Goal: Information Seeking & Learning: Learn about a topic

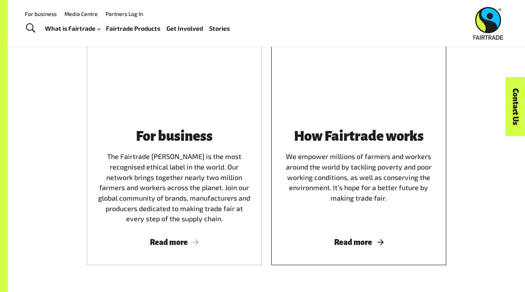
scroll to position [886, 0]
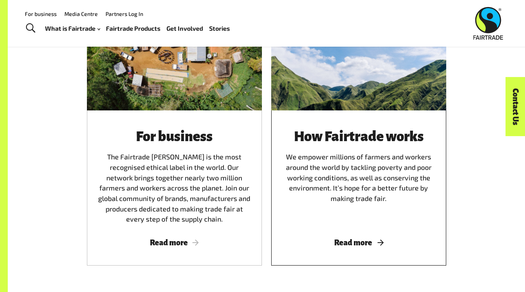
click at [335, 212] on div "How Fairtrade works We empower millions of farmers and workers around the world…" at bounding box center [359, 177] width 156 height 96
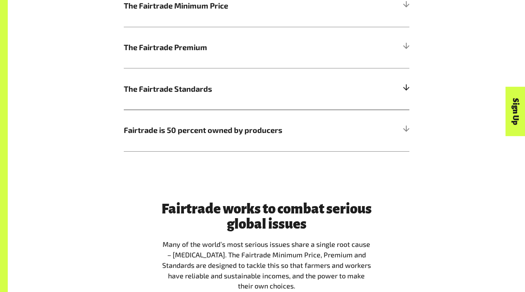
scroll to position [490, 0]
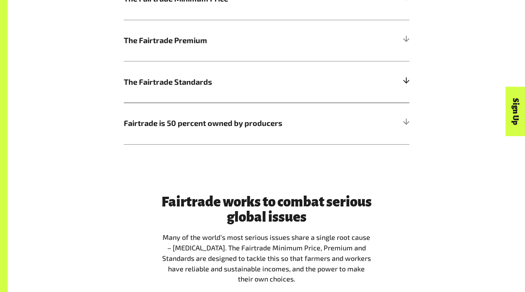
click at [238, 85] on span "The Fairtrade Standards" at bounding box center [231, 82] width 214 height 12
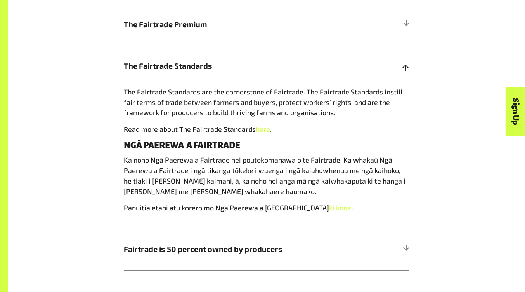
scroll to position [507, 0]
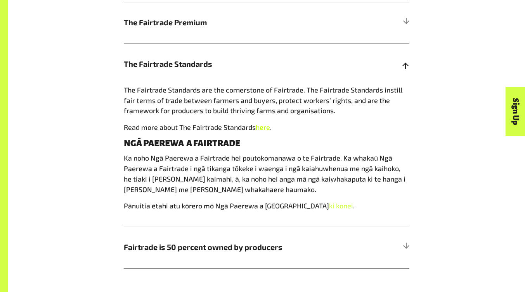
click at [262, 131] on link "here" at bounding box center [263, 127] width 14 height 9
